Goal: Task Accomplishment & Management: Use online tool/utility

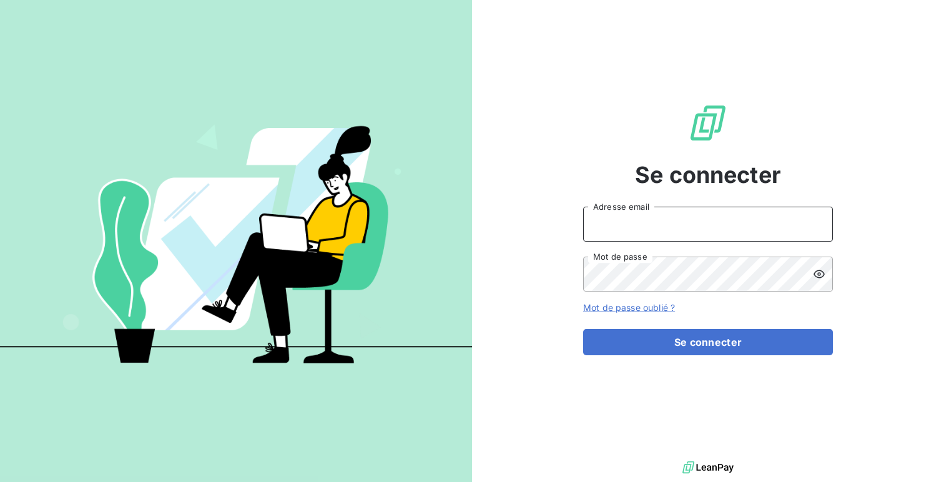
click at [584, 222] on input "Adresse email" at bounding box center [708, 224] width 250 height 35
click at [689, 205] on div "Se connecter admin Adresse email Mot de passe Mot de passe oublié ? Se connecter" at bounding box center [708, 229] width 250 height 458
click at [681, 213] on input "admin" at bounding box center [708, 224] width 250 height 35
click at [666, 228] on input "admin" at bounding box center [708, 224] width 250 height 35
type input "admin@metenergiefrance"
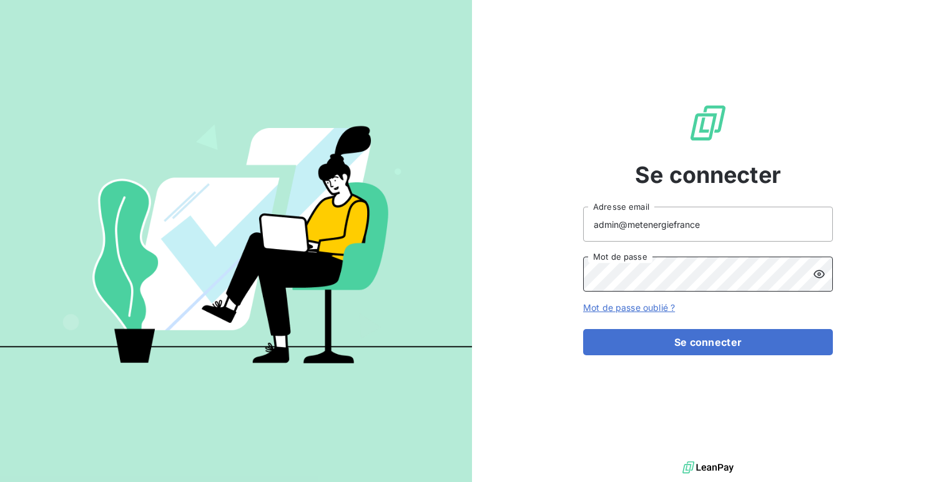
click at [583, 329] on button "Se connecter" at bounding box center [708, 342] width 250 height 26
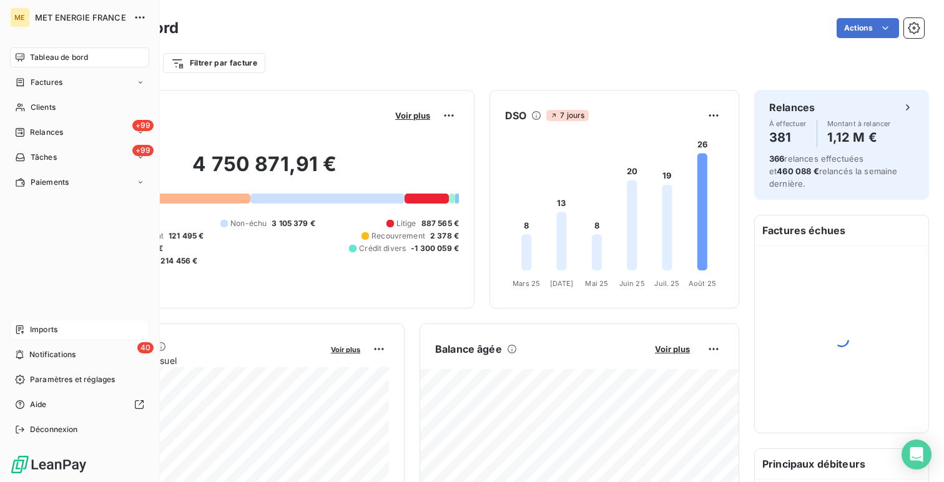
click at [33, 329] on span "Imports" at bounding box center [43, 329] width 27 height 11
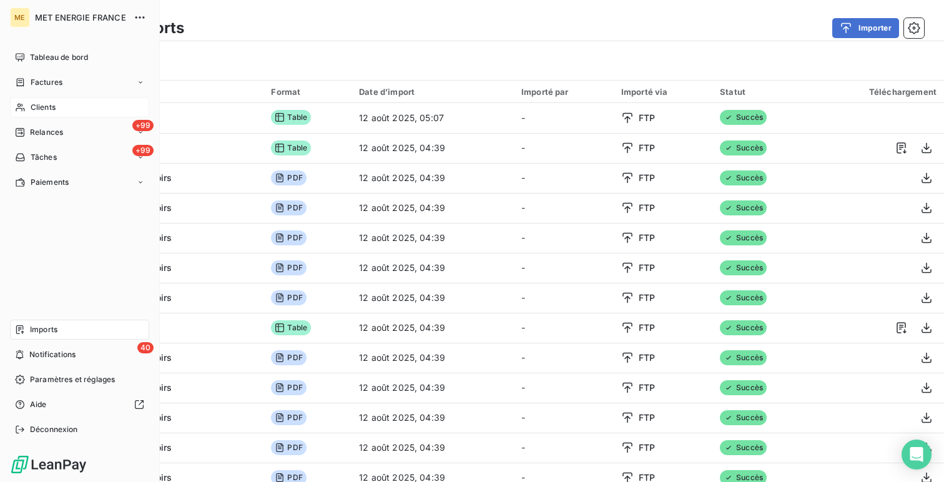
click at [29, 109] on div "Clients" at bounding box center [79, 107] width 139 height 20
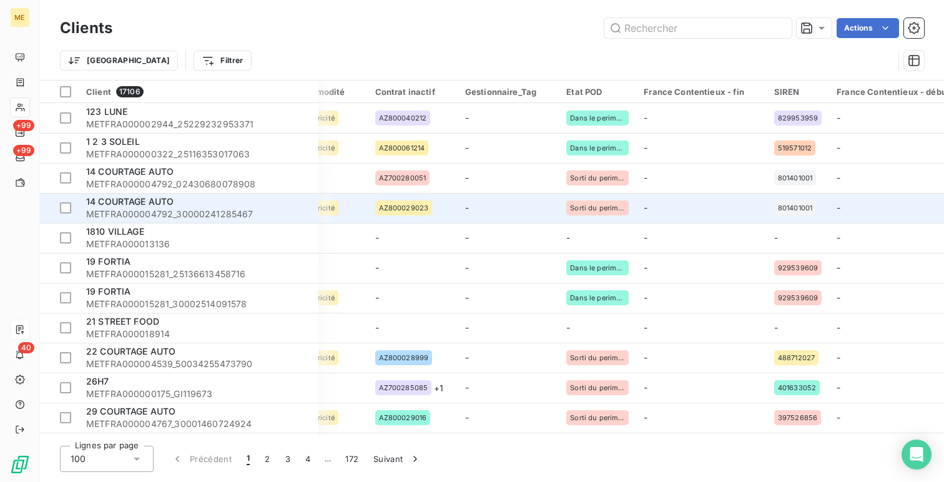
scroll to position [0, 1297]
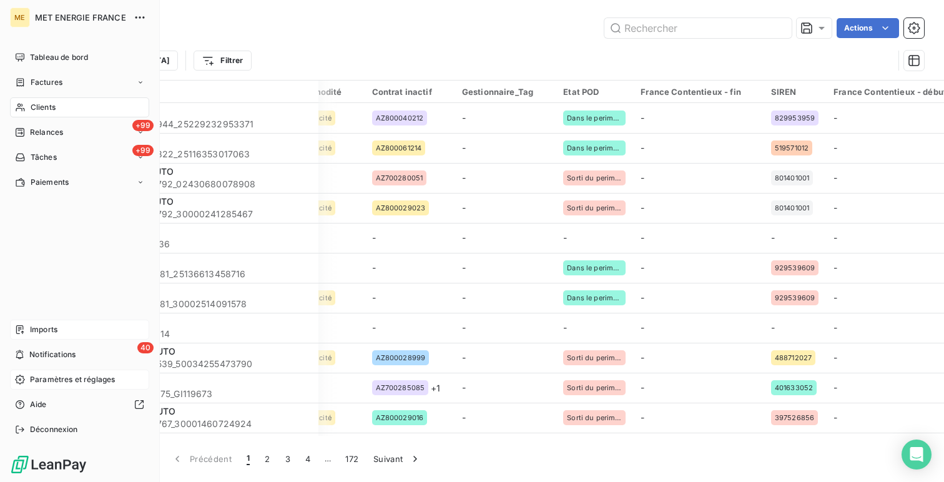
click at [26, 379] on div "Paramètres et réglages" at bounding box center [79, 380] width 139 height 20
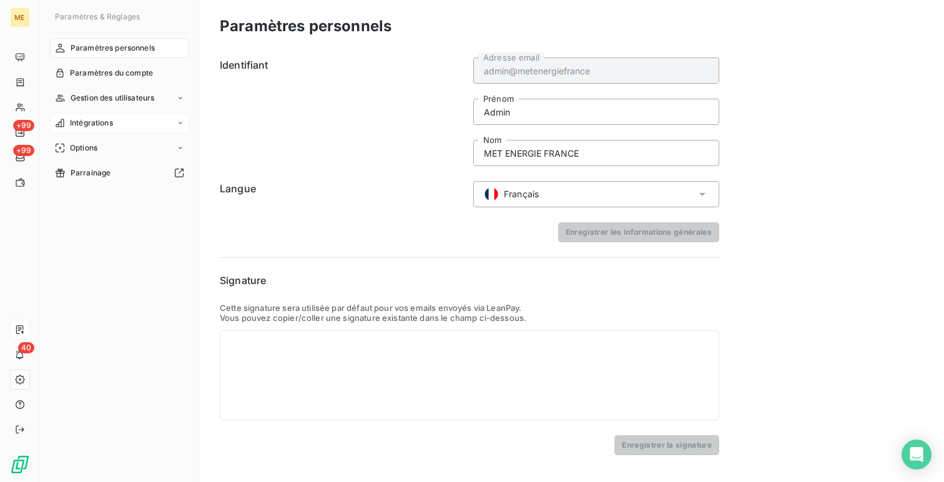
click at [102, 129] on div "Intégrations" at bounding box center [119, 123] width 139 height 20
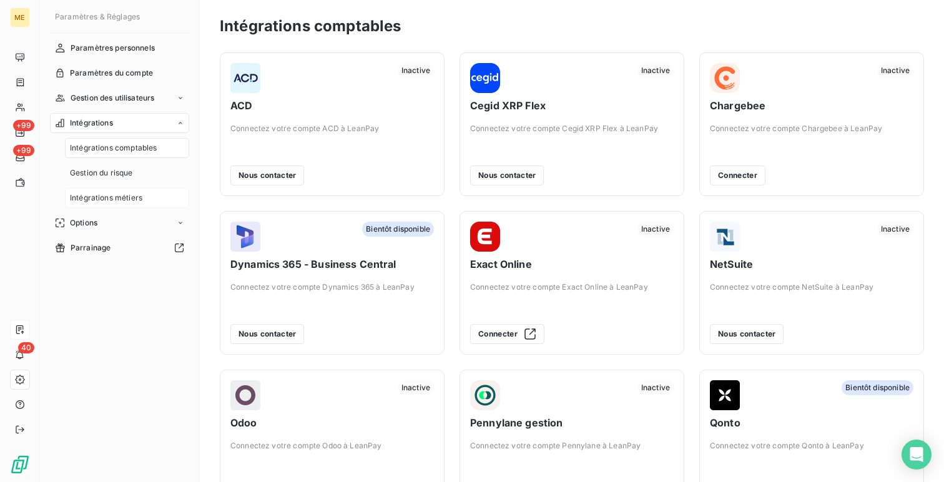
click at [132, 195] on span "Intégrations métiers" at bounding box center [106, 197] width 72 height 11
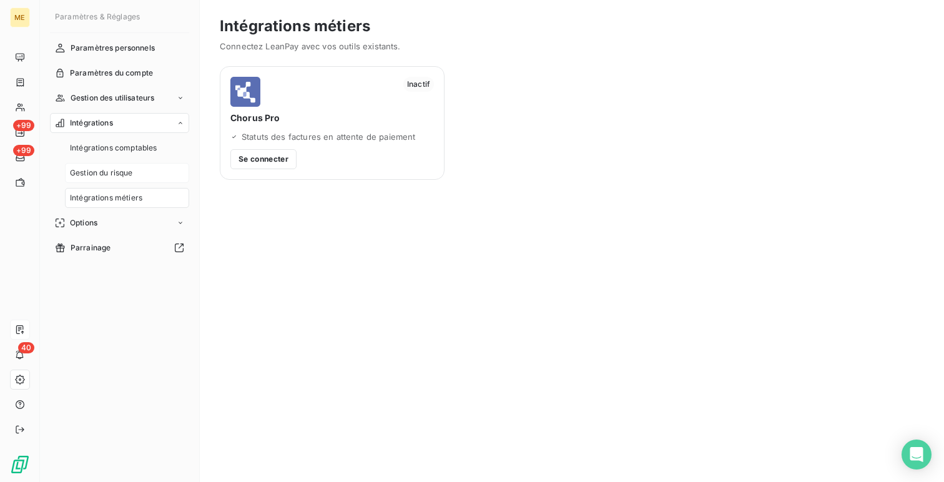
click at [135, 165] on div "Gestion du risque" at bounding box center [127, 173] width 124 height 20
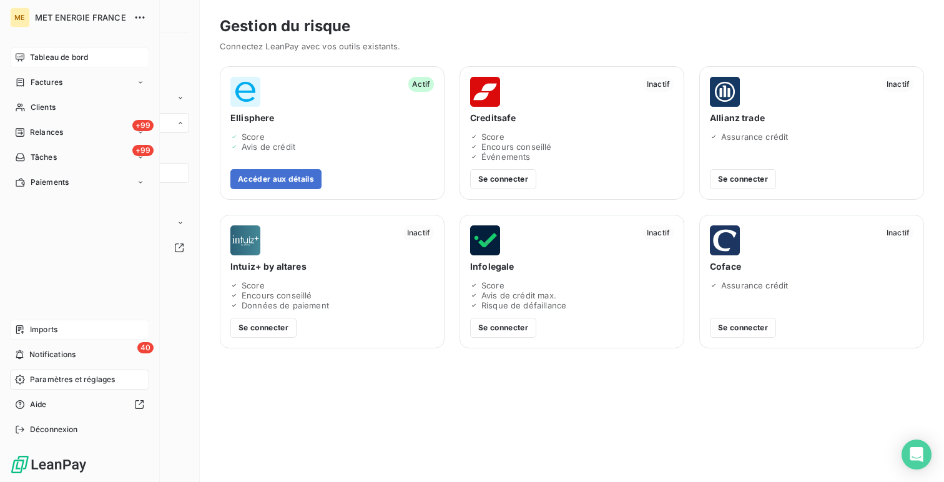
click at [41, 53] on span "Tableau de bord" at bounding box center [59, 57] width 58 height 11
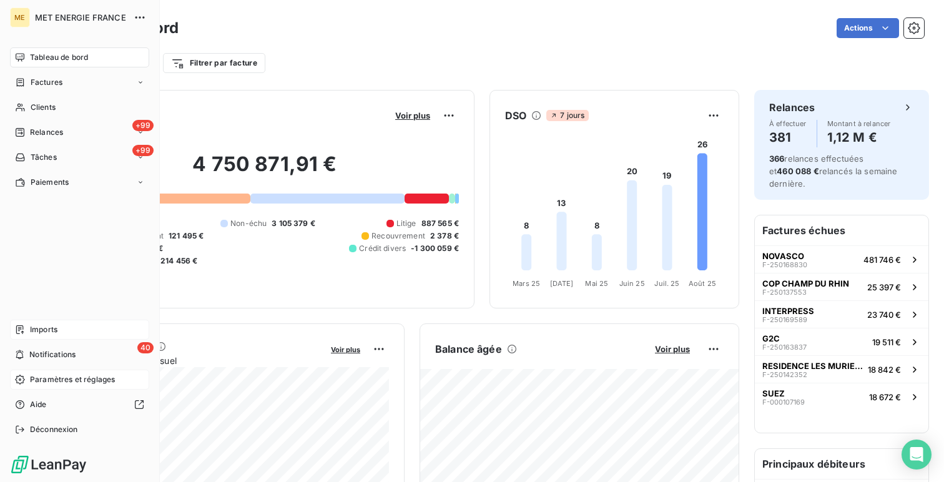
click at [51, 373] on div "Paramètres et réglages" at bounding box center [79, 380] width 139 height 20
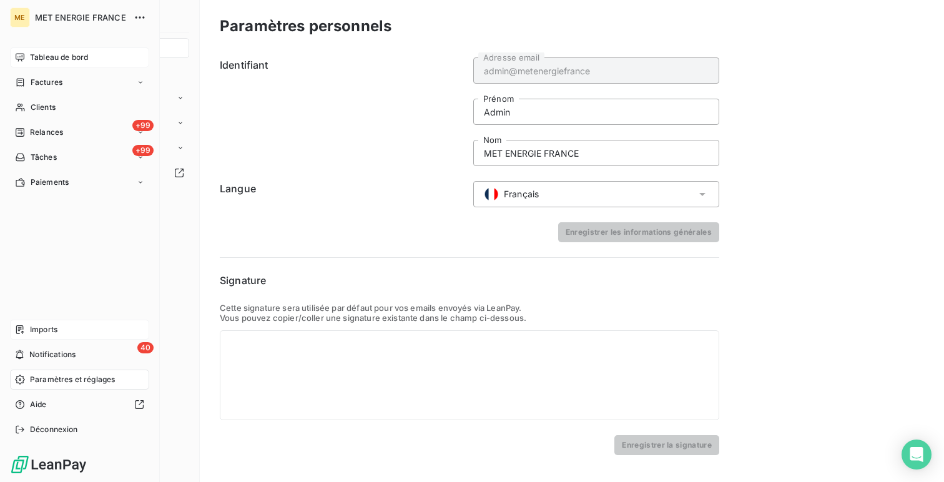
click at [17, 53] on icon at bounding box center [20, 57] width 10 height 10
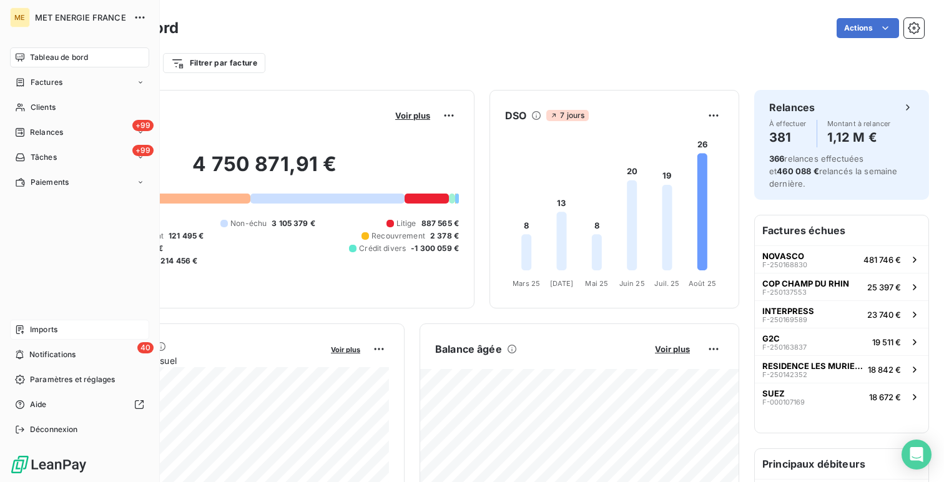
click at [56, 325] on span "Imports" at bounding box center [43, 329] width 27 height 11
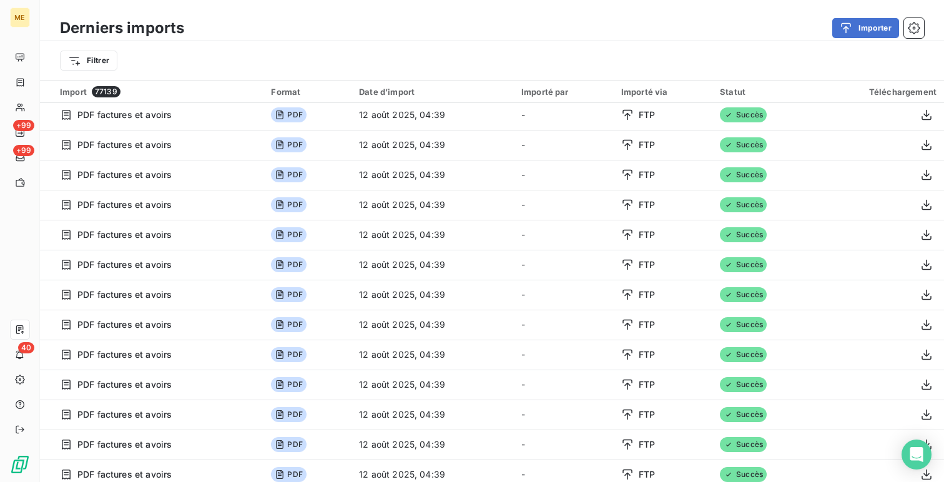
scroll to position [837, 0]
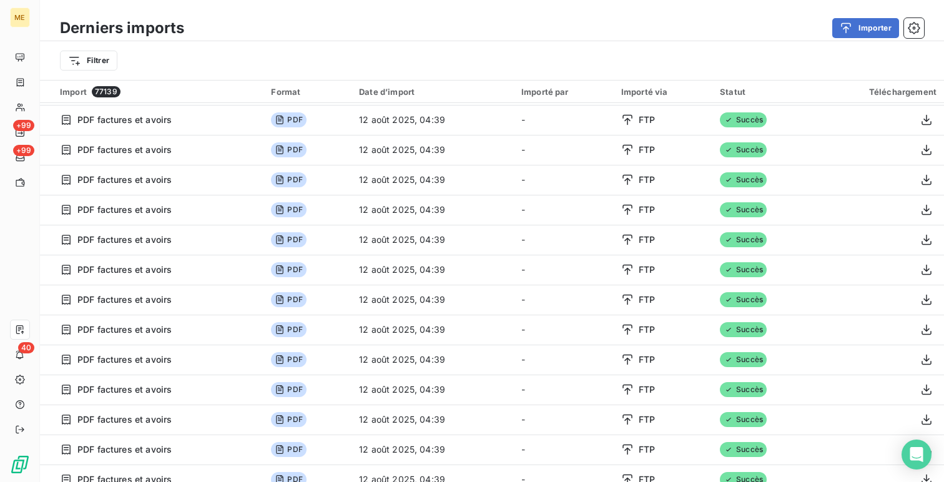
click at [91, 49] on div "Filtrer" at bounding box center [492, 61] width 864 height 24
click at [91, 56] on html "ME +99 +99 40 Derniers imports Importer Filtrer Import 77139 Format Date d’impo…" at bounding box center [472, 241] width 944 height 482
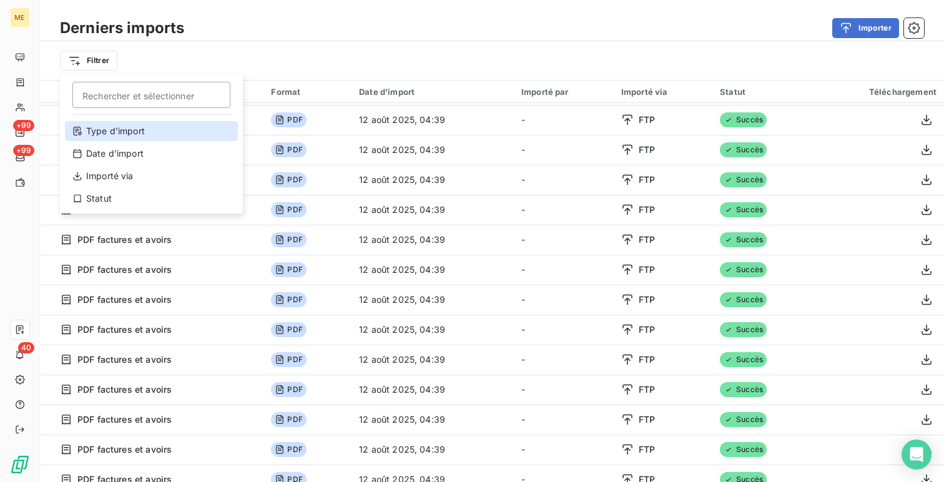
click at [134, 130] on div "Type d’import" at bounding box center [151, 131] width 173 height 20
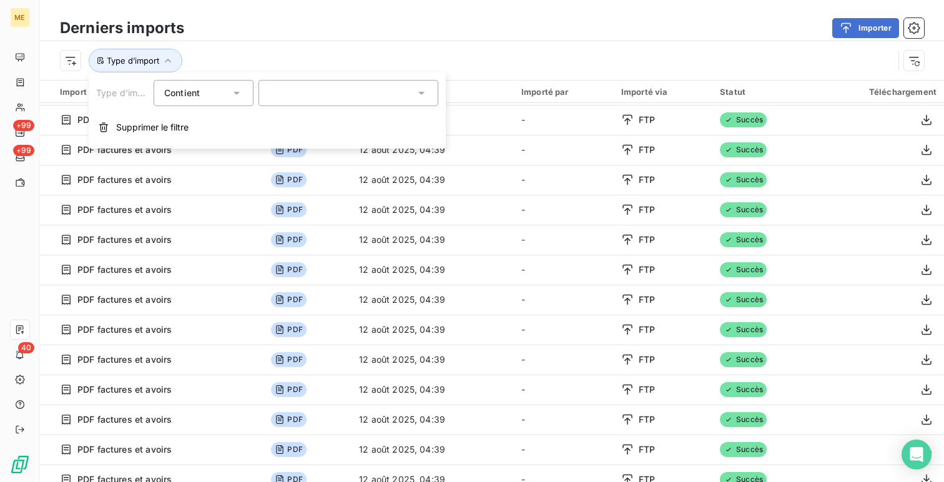
click at [291, 92] on div at bounding box center [348, 93] width 180 height 26
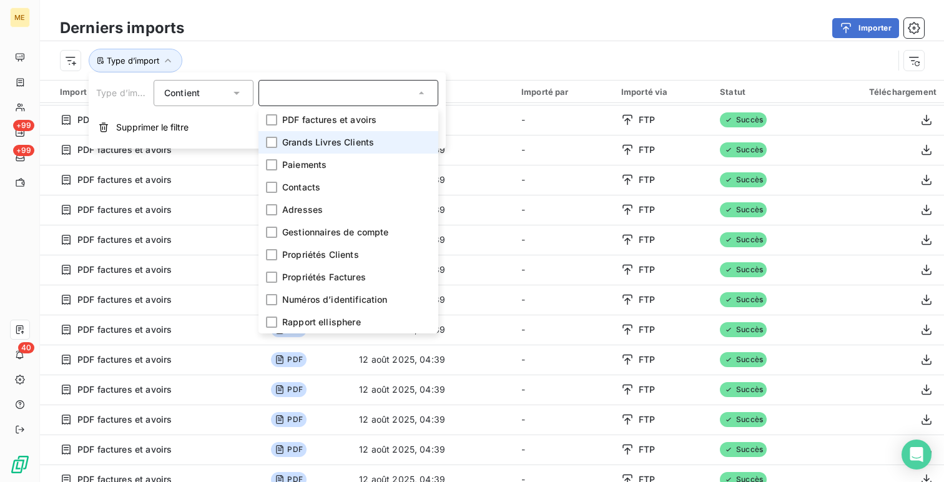
click at [300, 146] on span "Grands Livres Clients" at bounding box center [328, 142] width 92 height 12
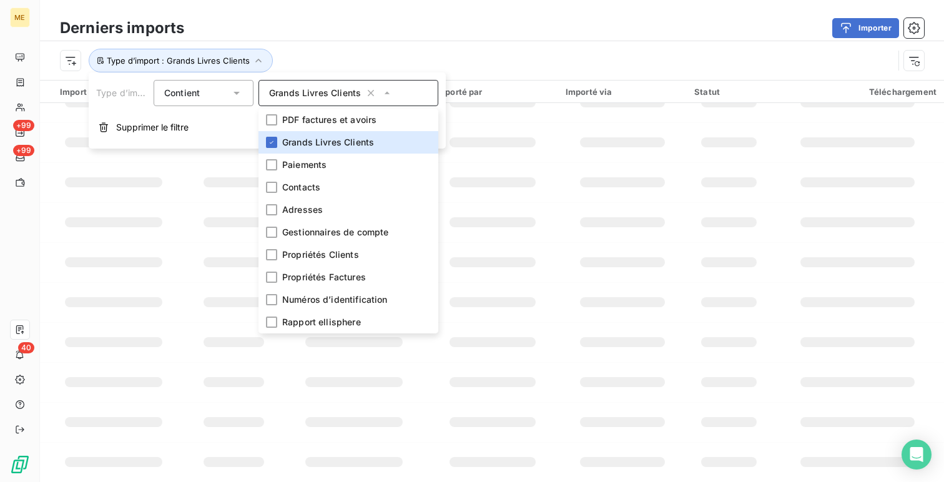
click at [381, 34] on div "Importer" at bounding box center [561, 28] width 725 height 20
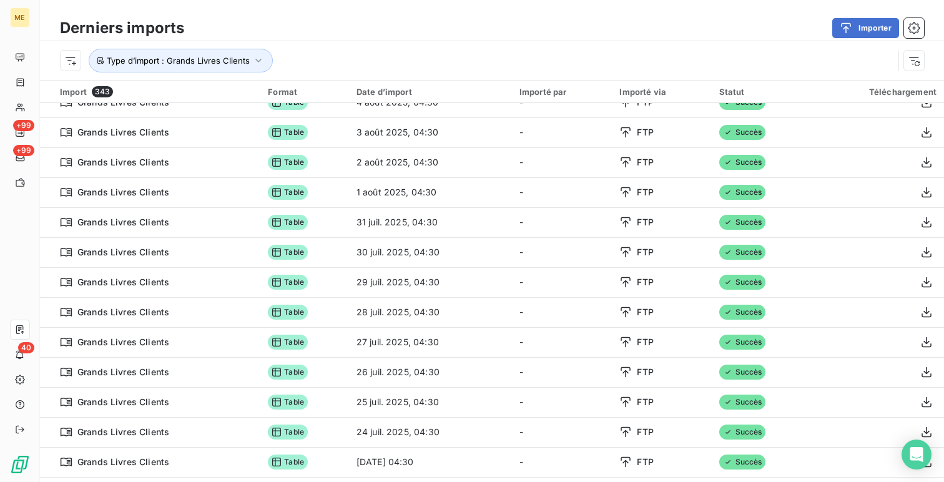
scroll to position [0, 0]
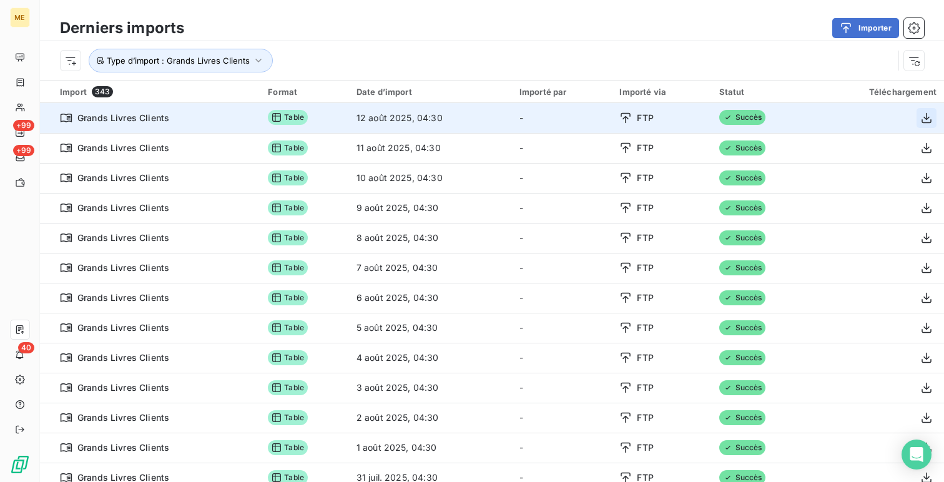
click at [922, 119] on icon "button" at bounding box center [927, 117] width 10 height 11
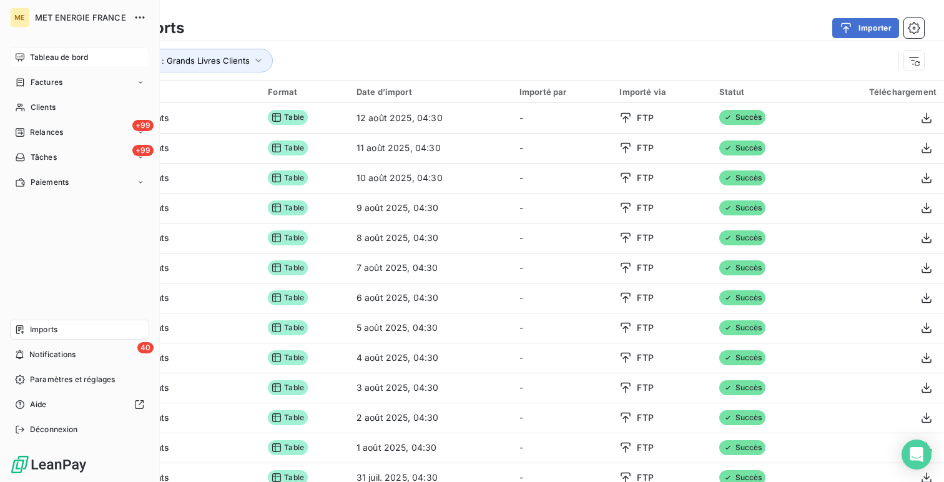
click at [32, 52] on span "Tableau de bord" at bounding box center [59, 57] width 58 height 11
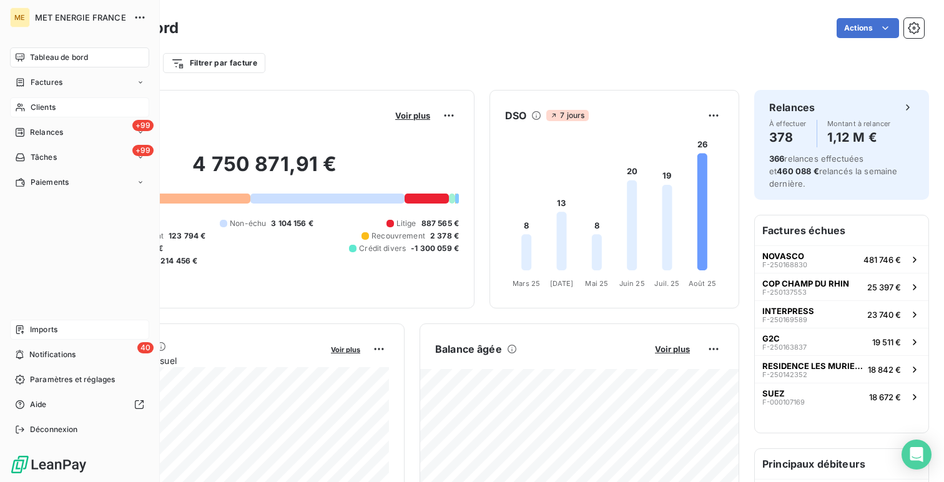
click at [26, 106] on div "Clients" at bounding box center [79, 107] width 139 height 20
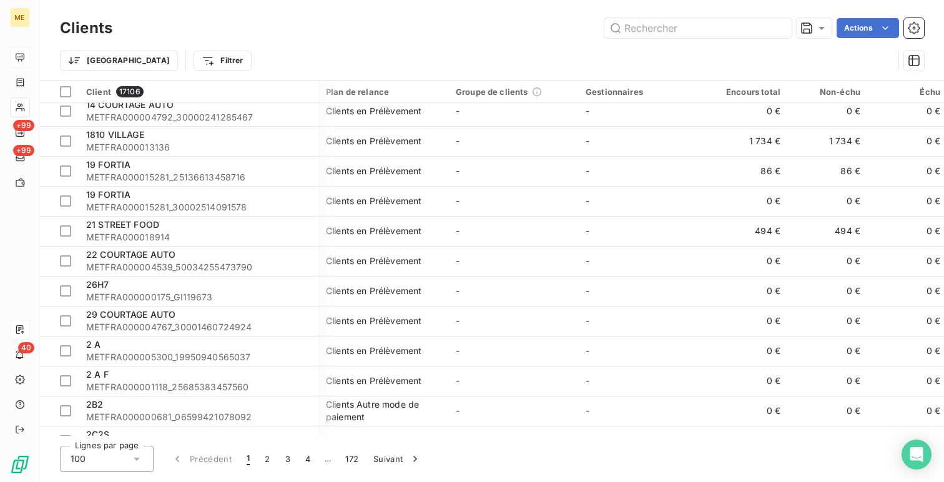
scroll to position [0, 1]
